Goal: Information Seeking & Learning: Learn about a topic

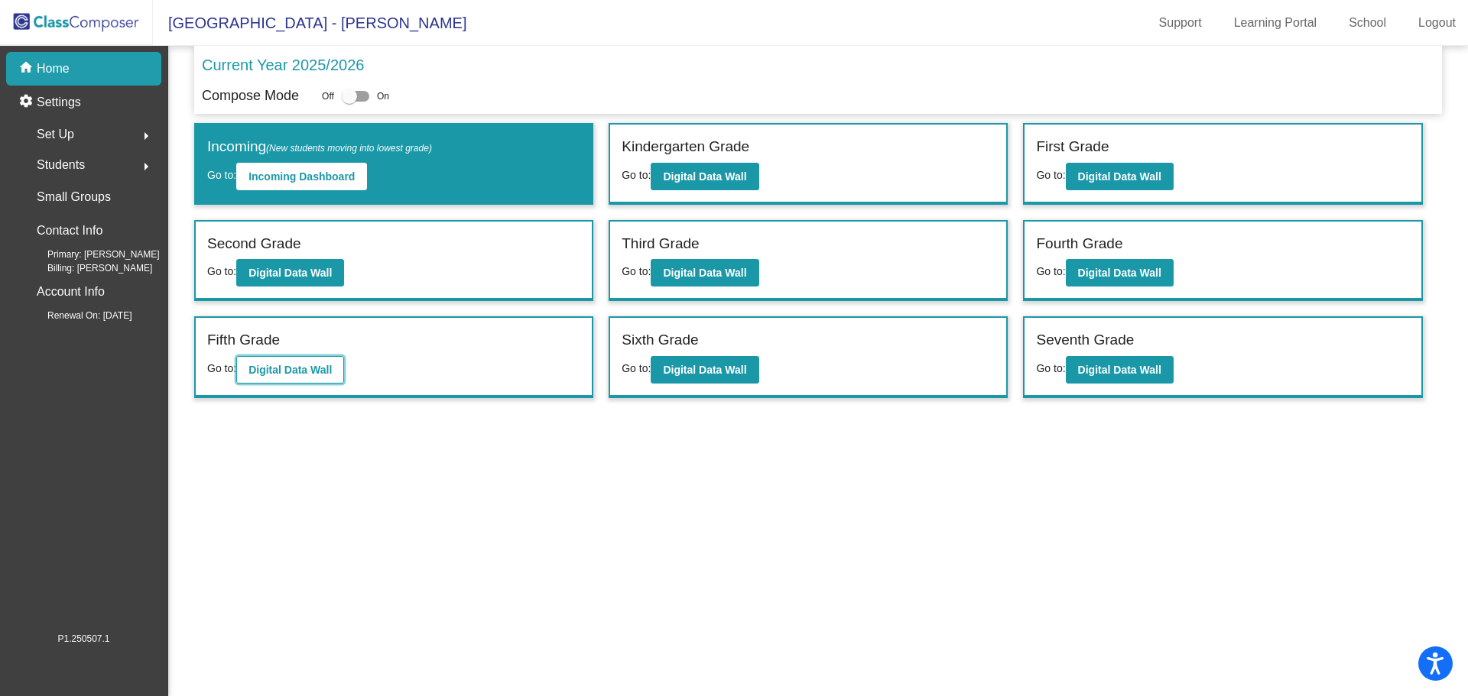
click at [296, 369] on b "Digital Data Wall" at bounding box center [289, 370] width 83 height 12
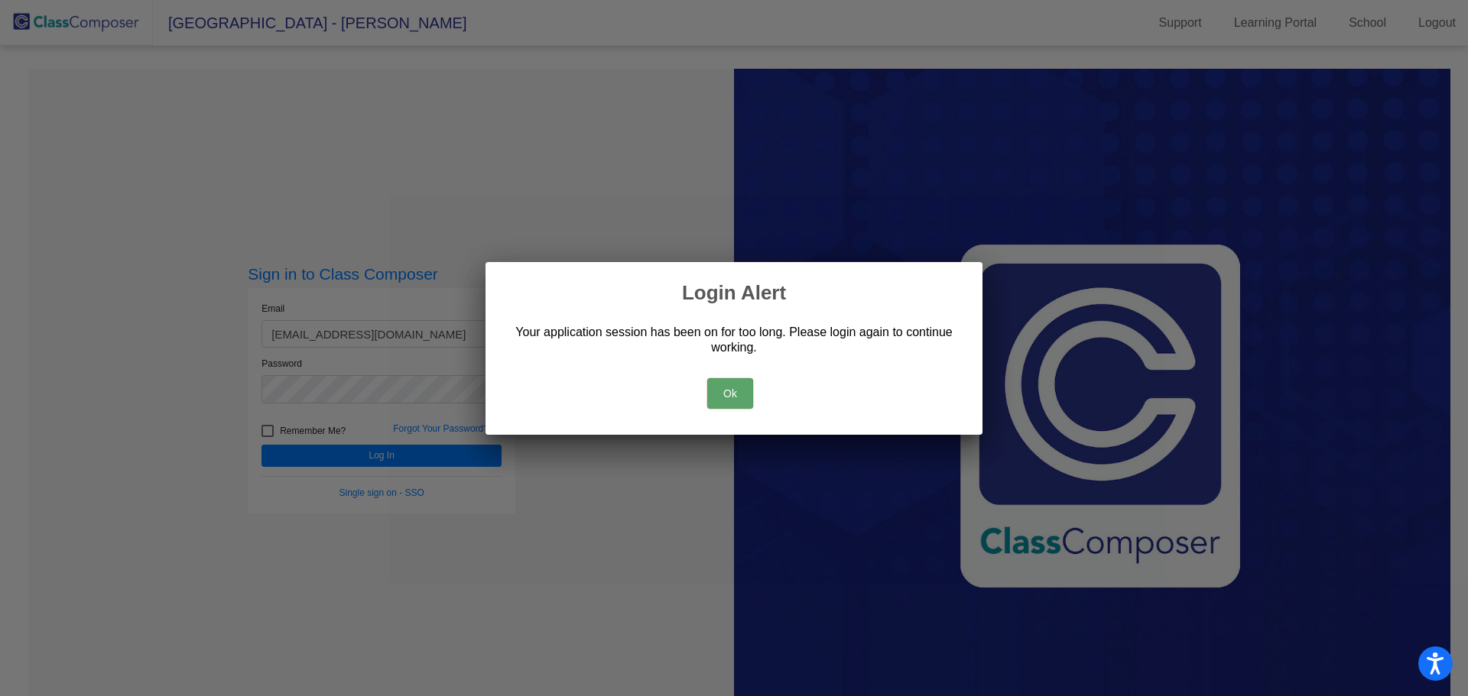
click at [745, 395] on button "Ok" at bounding box center [730, 393] width 46 height 31
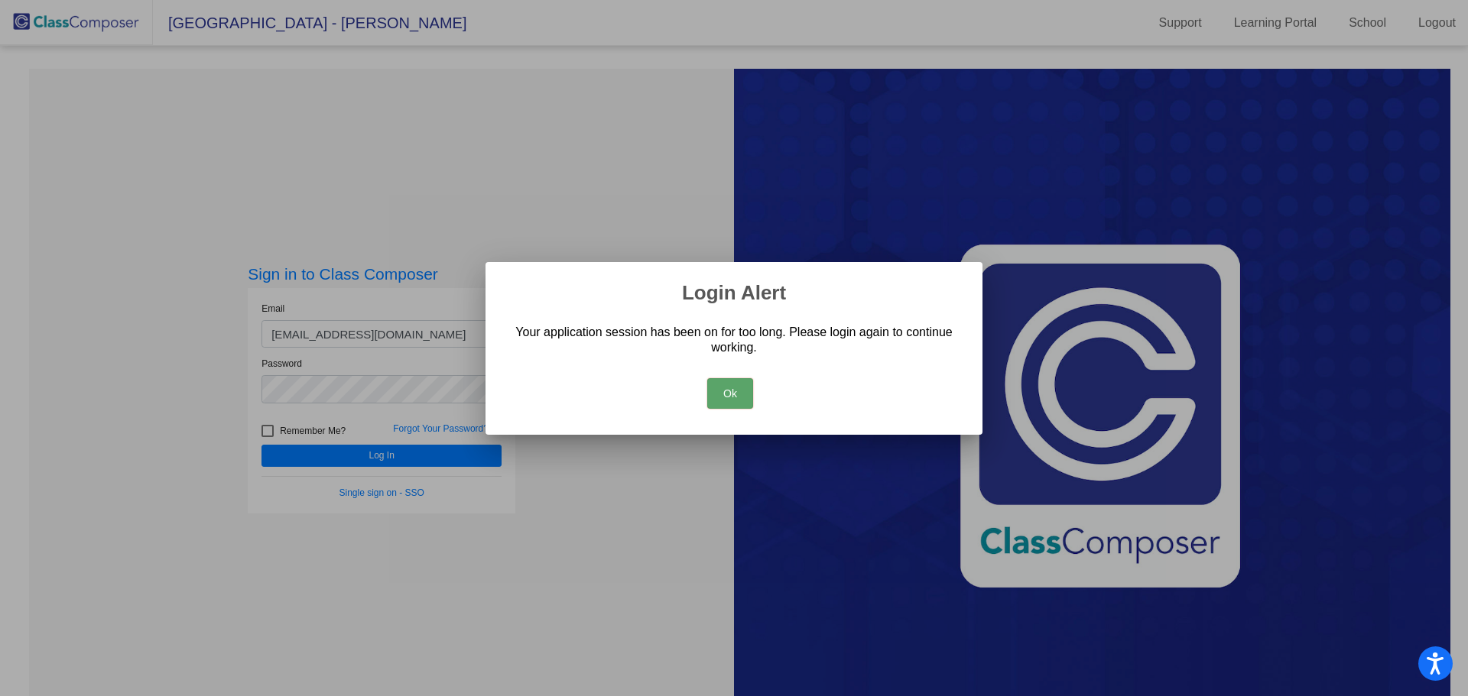
drag, startPoint x: 730, startPoint y: 393, endPoint x: 707, endPoint y: 392, distance: 22.9
click at [731, 393] on button "Ok" at bounding box center [730, 393] width 46 height 31
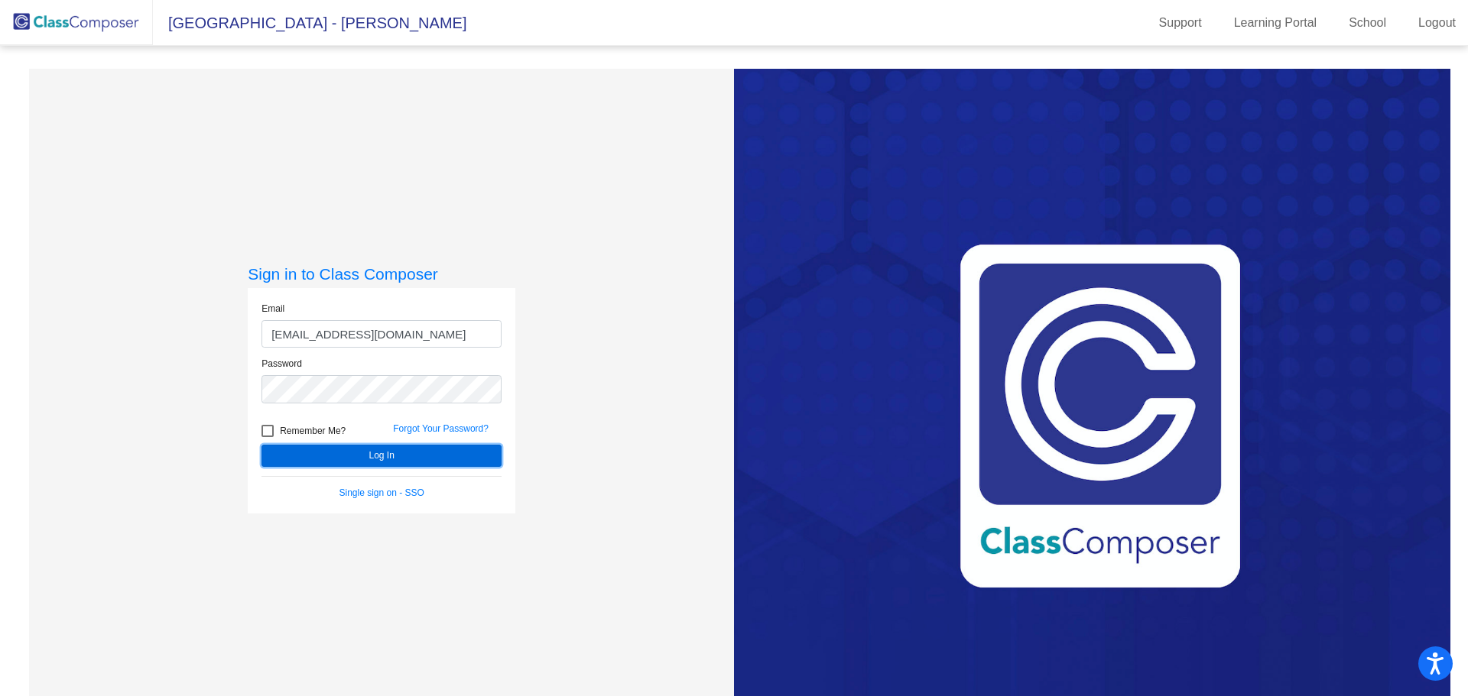
click at [422, 456] on button "Log In" at bounding box center [381, 456] width 240 height 22
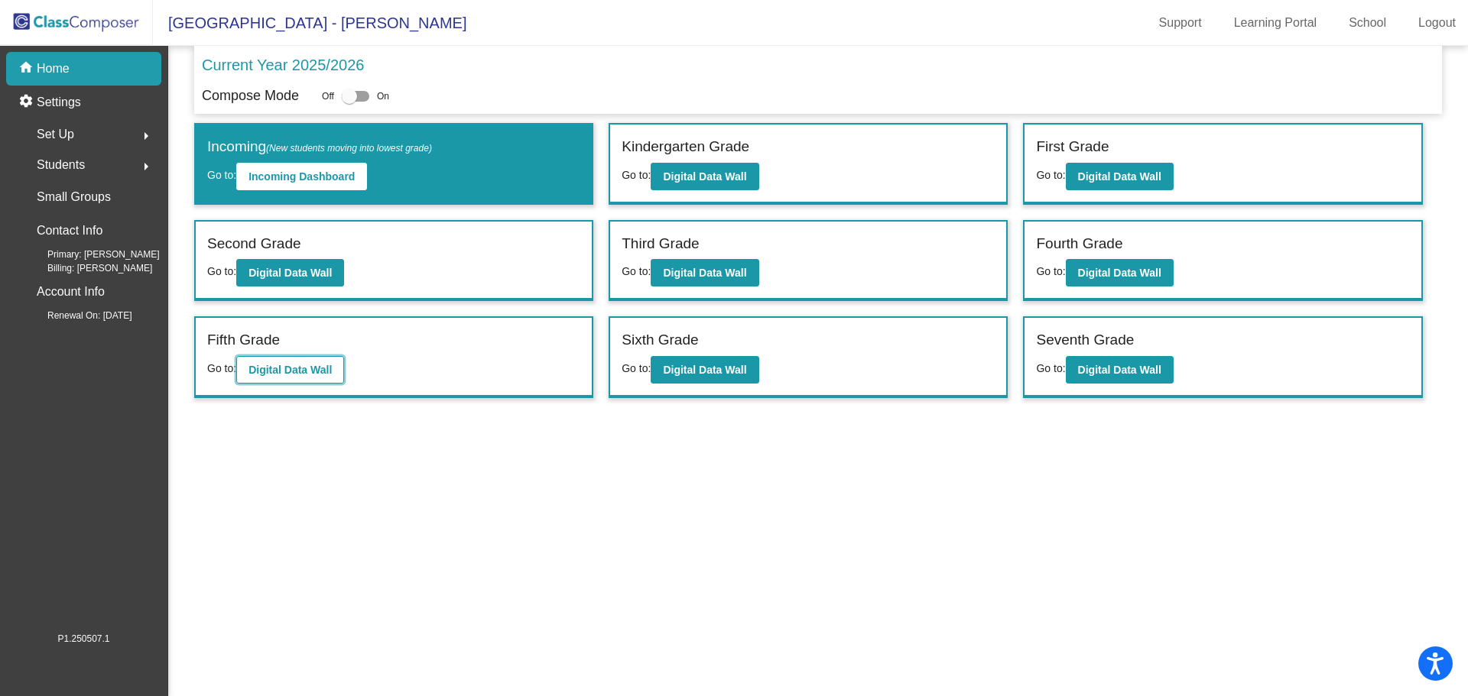
click at [316, 369] on b "Digital Data Wall" at bounding box center [289, 370] width 83 height 12
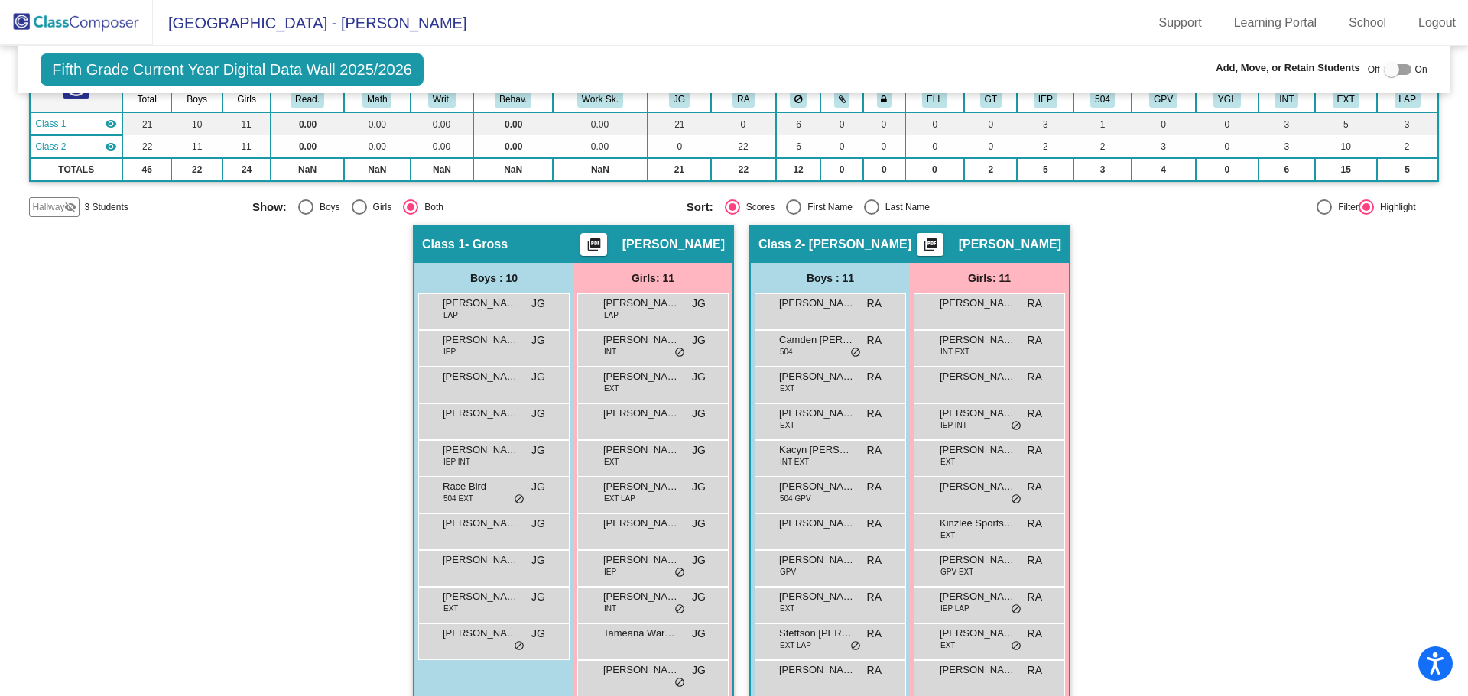
scroll to position [147, 0]
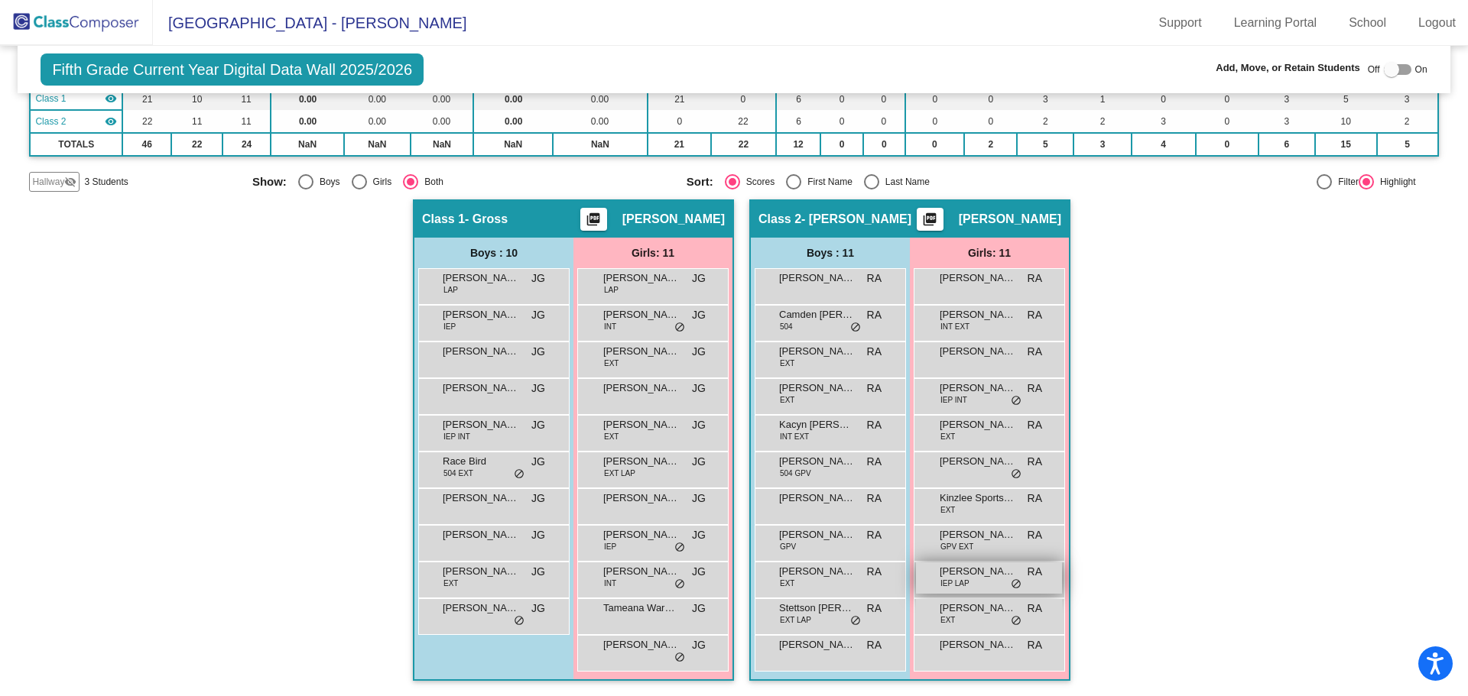
click at [992, 581] on div "[PERSON_NAME] IEP LAP RA lock do_not_disturb_alt" at bounding box center [989, 578] width 146 height 31
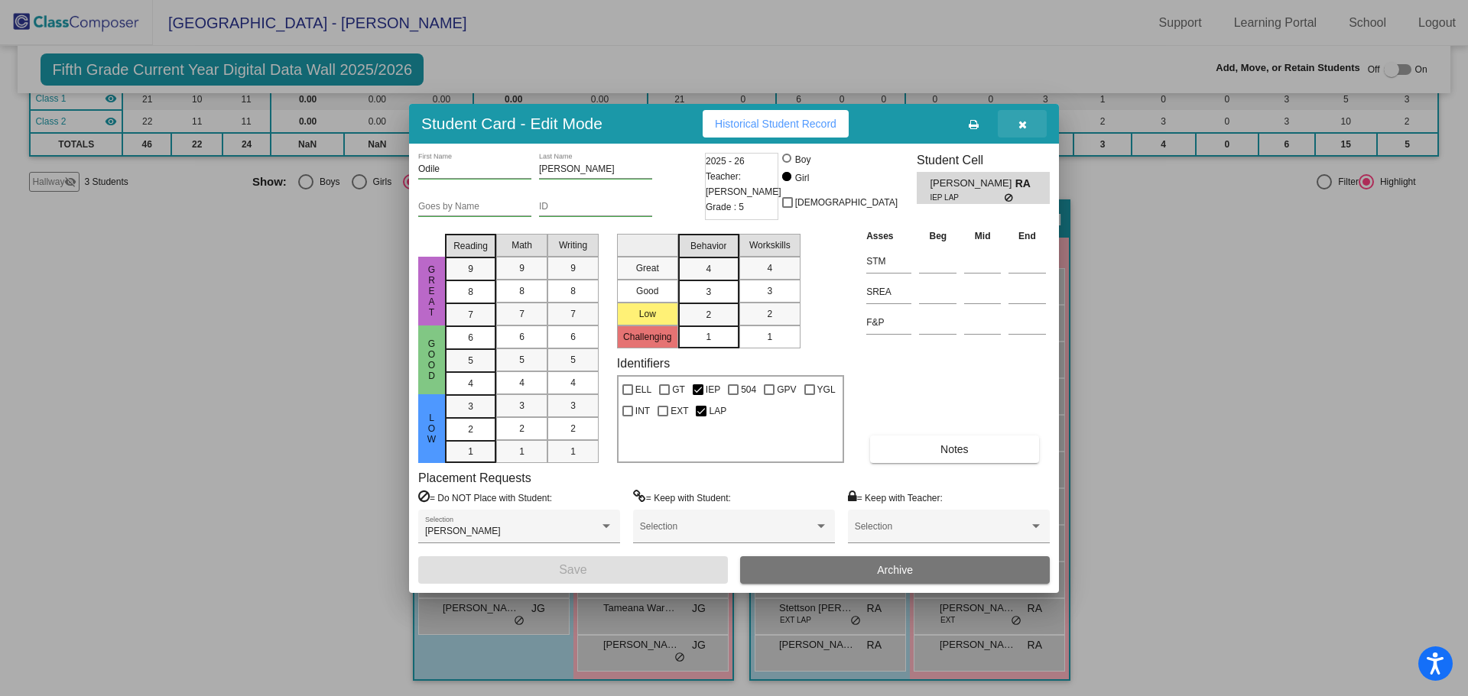
click at [1021, 126] on icon "button" at bounding box center [1022, 124] width 8 height 11
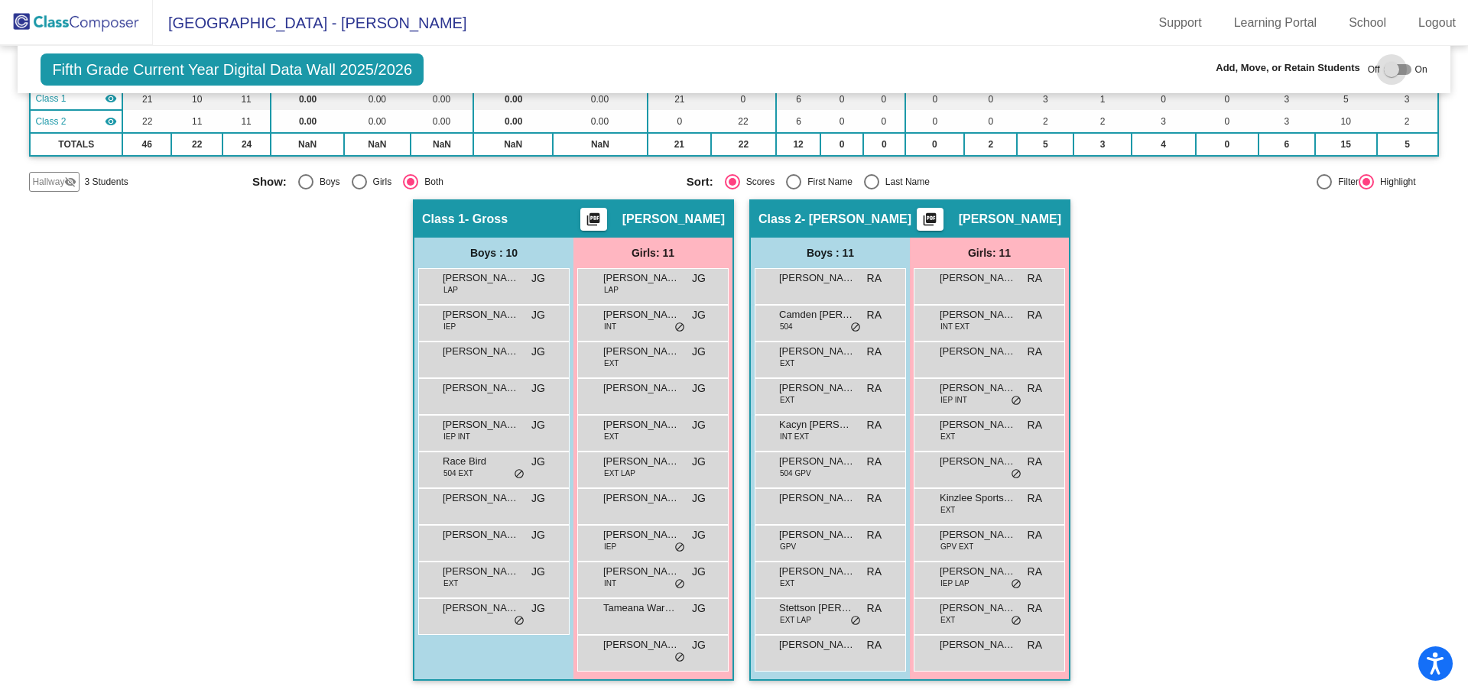
click at [1399, 72] on div at bounding box center [1398, 69] width 28 height 11
checkbox input "true"
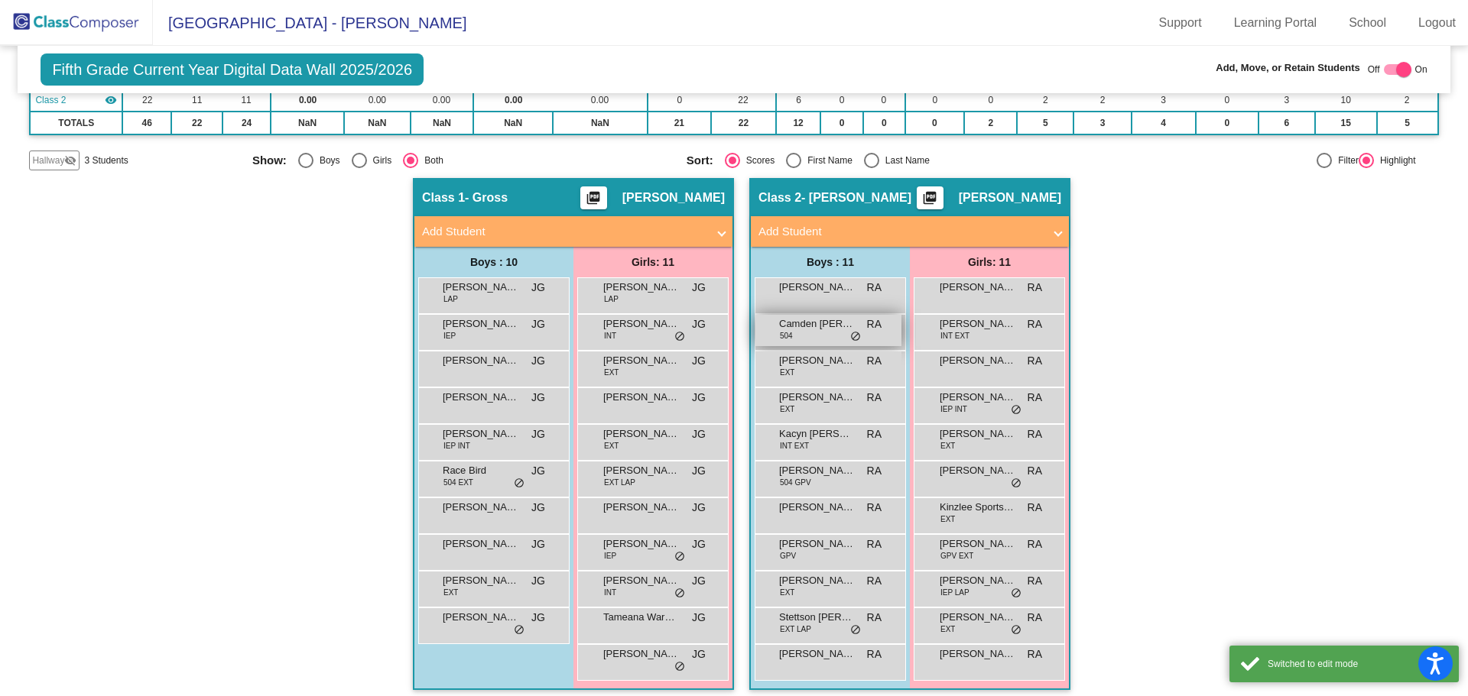
scroll to position [177, 0]
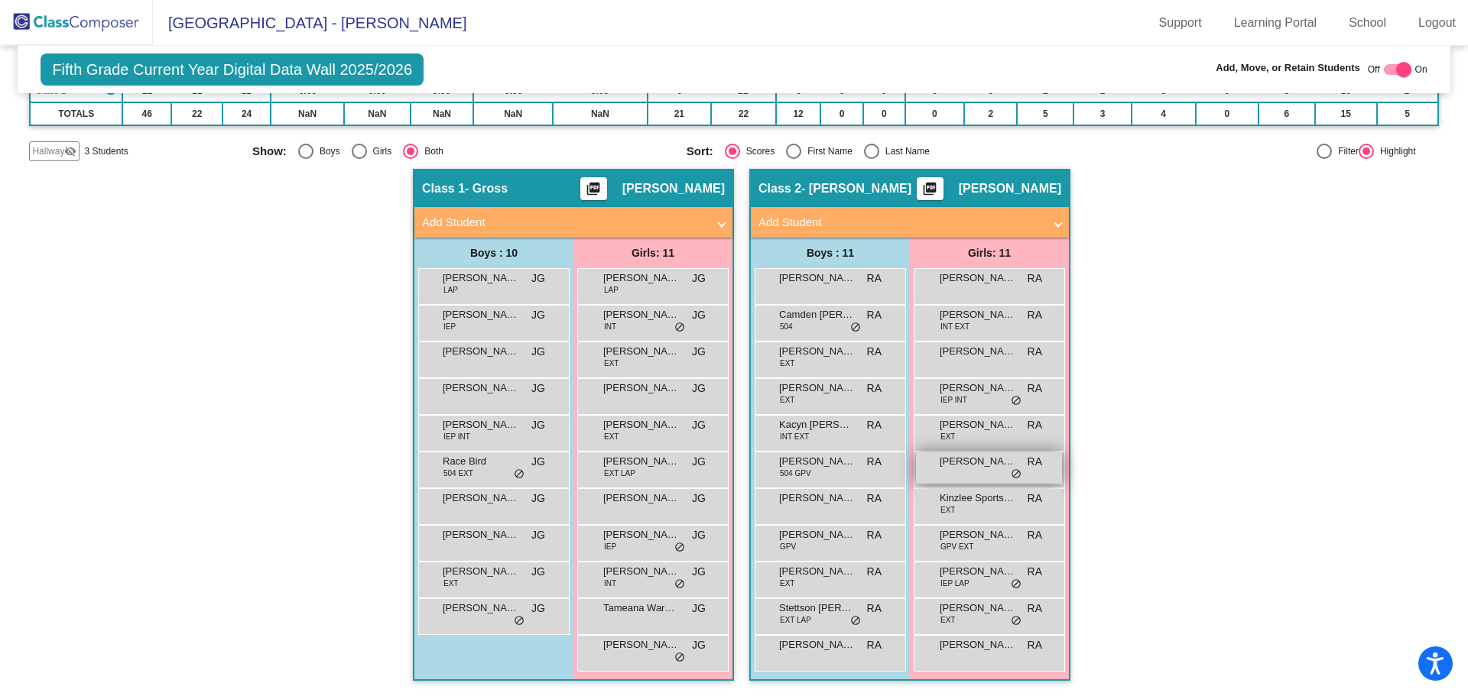
click at [969, 479] on div "[PERSON_NAME] lock do_not_disturb_alt" at bounding box center [989, 468] width 146 height 31
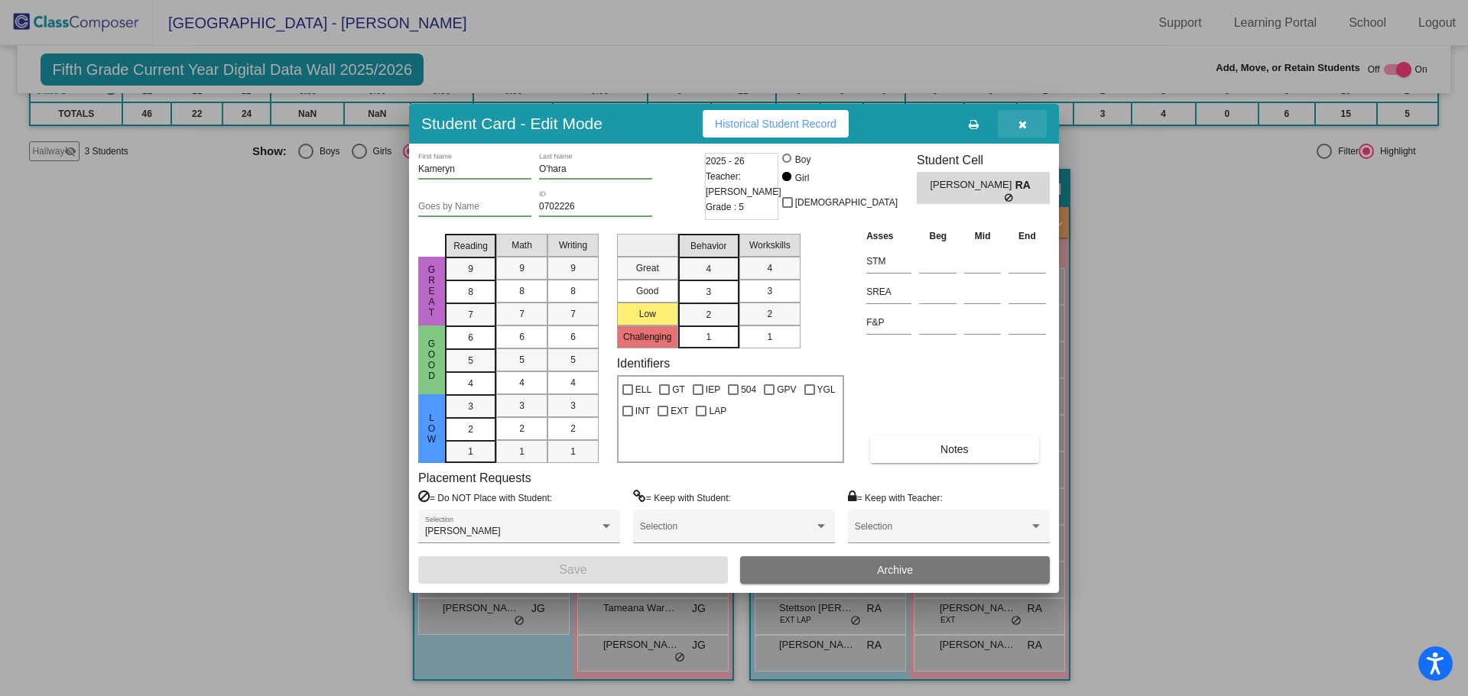
click at [1024, 130] on button "button" at bounding box center [1022, 124] width 49 height 28
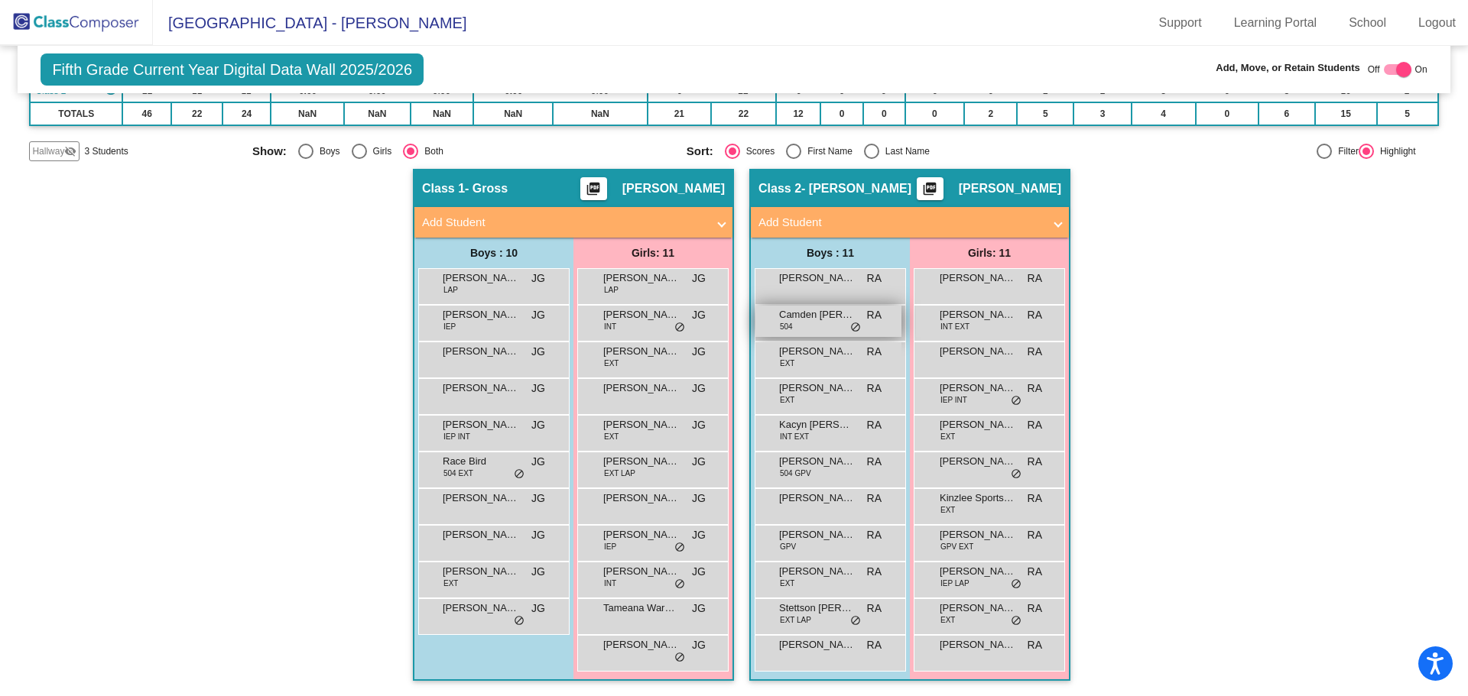
click at [839, 327] on div "Camden [PERSON_NAME] 504 RA lock do_not_disturb_alt" at bounding box center [828, 321] width 146 height 31
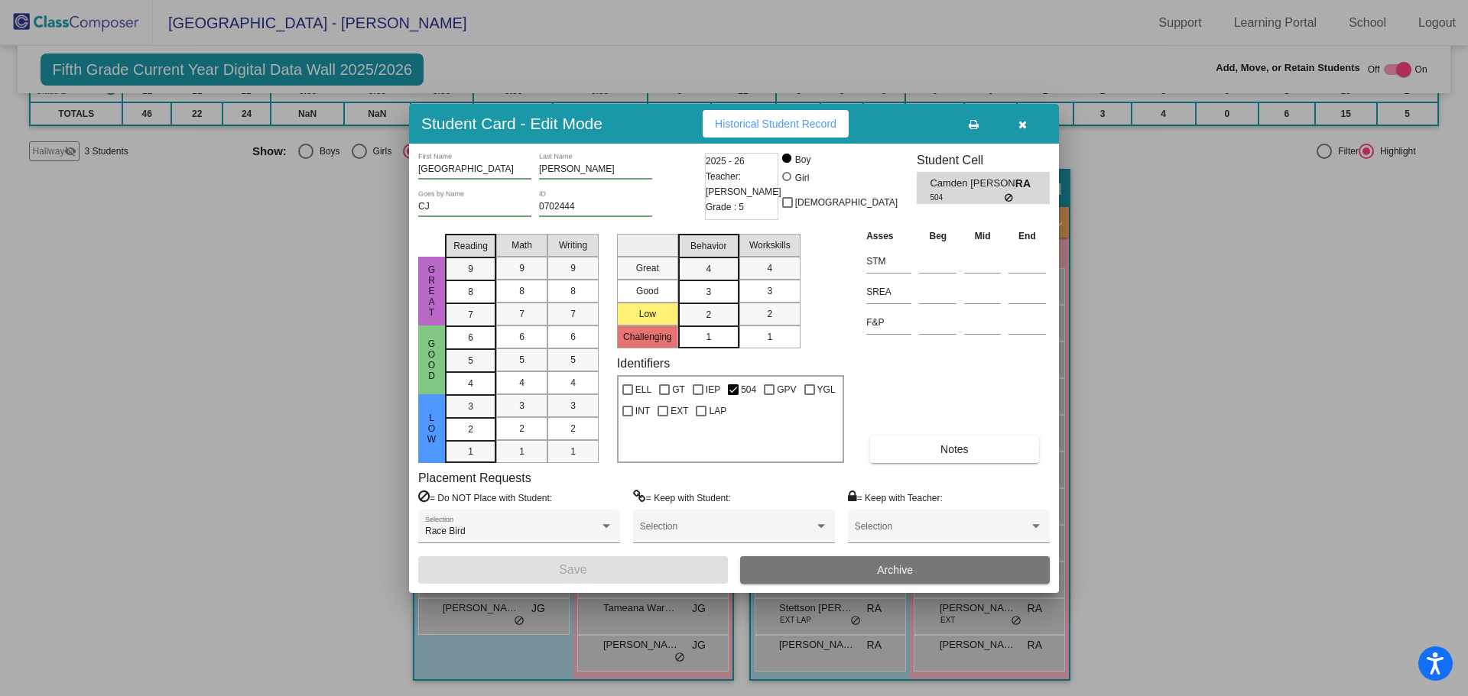
click at [1018, 128] on icon "button" at bounding box center [1022, 124] width 8 height 11
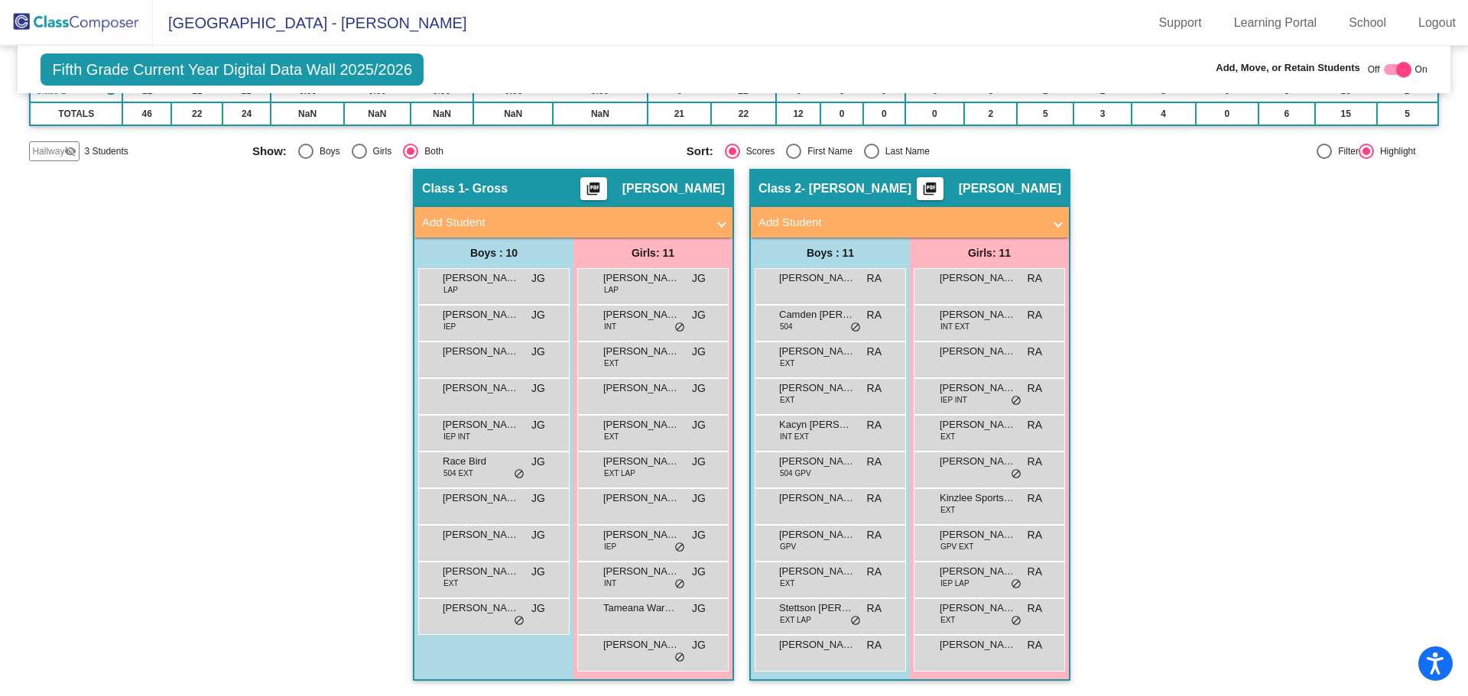
click at [864, 149] on div "Select an option" at bounding box center [871, 151] width 15 height 15
click at [871, 159] on input "Last Name" at bounding box center [871, 159] width 1 height 1
radio input "true"
